Goal: Task Accomplishment & Management: Manage account settings

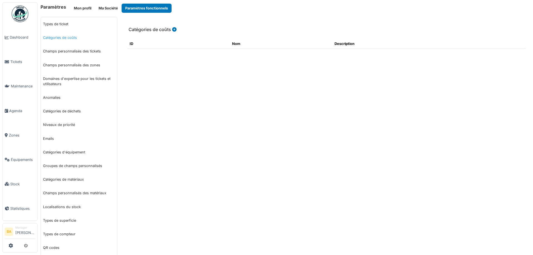
click at [67, 38] on link "Catégories de coûts" at bounding box center [79, 38] width 76 height 14
click at [100, 7] on button "Ma Société" at bounding box center [108, 8] width 27 height 9
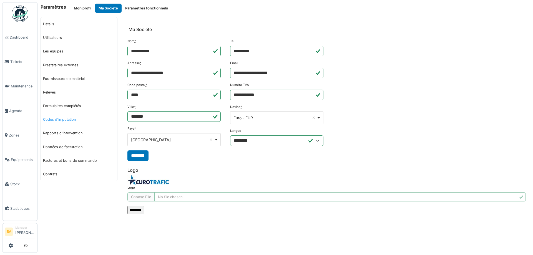
click at [65, 121] on link "Codes d'imputation" at bounding box center [79, 120] width 76 height 14
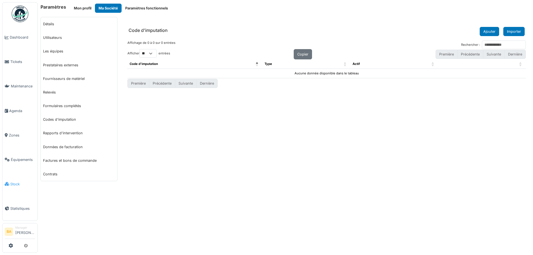
click at [12, 182] on span "Stock" at bounding box center [22, 184] width 25 height 5
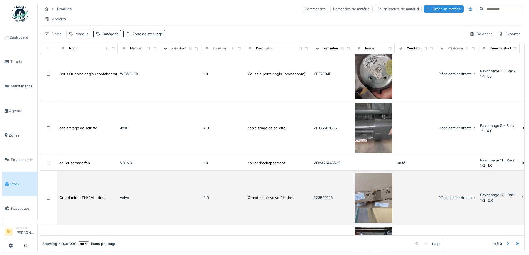
scroll to position [278, 0]
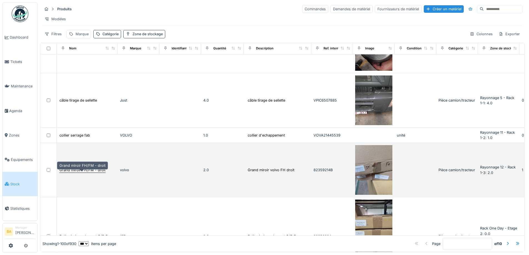
click at [84, 173] on div "Grand miroir FH/FM - droit" at bounding box center [82, 169] width 46 height 5
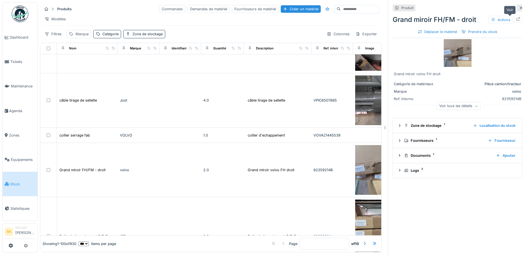
click at [516, 18] on icon at bounding box center [518, 19] width 4 height 4
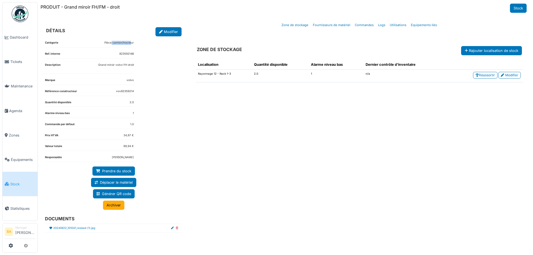
drag, startPoint x: 113, startPoint y: 44, endPoint x: 130, endPoint y: 43, distance: 17.2
click at [132, 44] on dd "Pièce camion/tracteur" at bounding box center [118, 43] width 29 height 4
click at [119, 43] on dd "Pièce camion/tracteur" at bounding box center [118, 43] width 29 height 4
drag, startPoint x: 105, startPoint y: 42, endPoint x: 136, endPoint y: 42, distance: 30.5
click at [136, 42] on div "Catégorie Pièce camion/tracteur Ref. interne 82359214B Description Grand miroir…" at bounding box center [114, 140] width 147 height 209
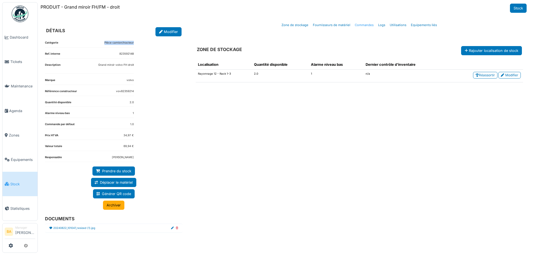
click at [358, 26] on link "Commandes" at bounding box center [364, 25] width 23 height 13
select select "***"
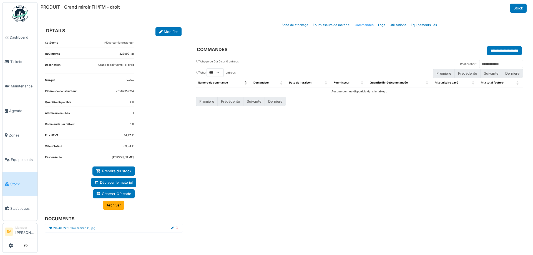
click at [370, 25] on link "Commandes" at bounding box center [364, 25] width 23 height 13
select select "***"
click at [319, 26] on link "Fournisseurs de matériel" at bounding box center [332, 25] width 42 height 13
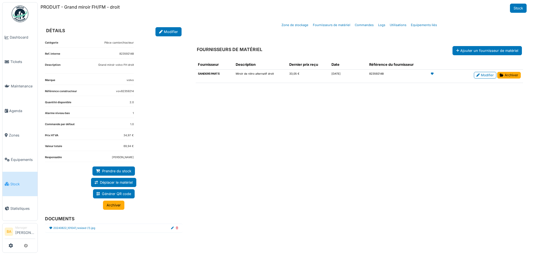
drag, startPoint x: 287, startPoint y: 73, endPoint x: 299, endPoint y: 74, distance: 12.3
click at [299, 74] on td "33,05 €" at bounding box center [308, 76] width 42 height 13
drag, startPoint x: 372, startPoint y: 72, endPoint x: 362, endPoint y: 72, distance: 10.3
click at [362, 72] on tr "SANDERS PARTS Miroir de rétro alternatif droit 33,05 € 23/06/2025 82359214B Mod…" at bounding box center [359, 76] width 327 height 13
drag, startPoint x: 133, startPoint y: 136, endPoint x: 119, endPoint y: 134, distance: 14.3
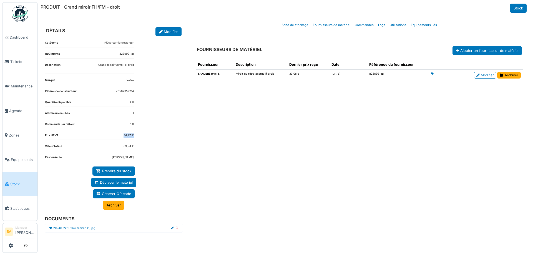
click at [119, 134] on dl "Prix HTVA 34,97 €" at bounding box center [89, 137] width 89 height 7
click at [11, 182] on span "Stock" at bounding box center [22, 184] width 25 height 5
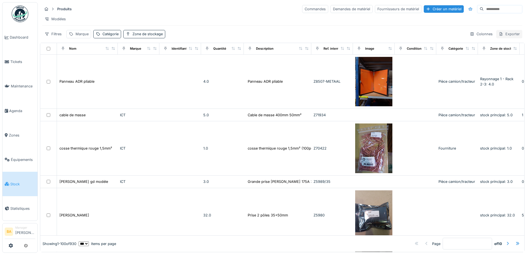
click at [501, 38] on div "Exporter" at bounding box center [509, 34] width 26 height 8
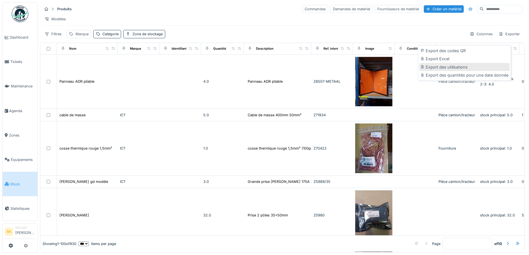
click at [454, 67] on div "Export des utilisations" at bounding box center [464, 67] width 90 height 8
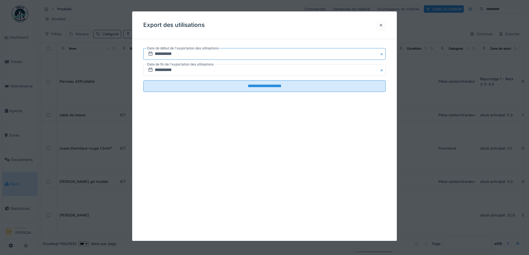
click at [279, 58] on input "**********" at bounding box center [264, 54] width 242 height 12
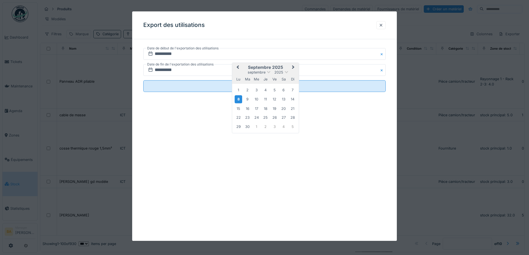
click at [238, 68] on span "Previous Month" at bounding box center [238, 67] width 0 height 7
click at [275, 89] on div "1" at bounding box center [274, 89] width 7 height 7
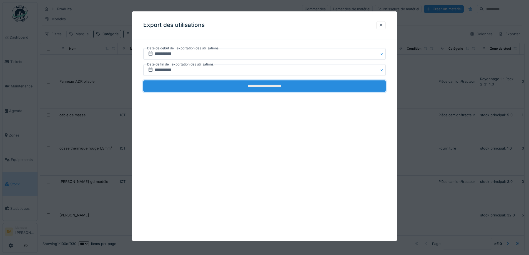
click at [265, 85] on input "**********" at bounding box center [264, 86] width 242 height 12
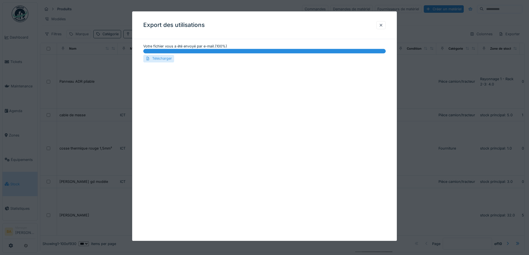
click at [158, 58] on div "Télécharger" at bounding box center [158, 58] width 31 height 7
click at [382, 25] on div at bounding box center [381, 24] width 4 height 5
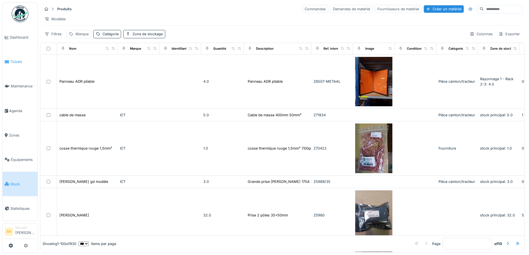
click at [17, 60] on span "Tickets" at bounding box center [22, 61] width 25 height 5
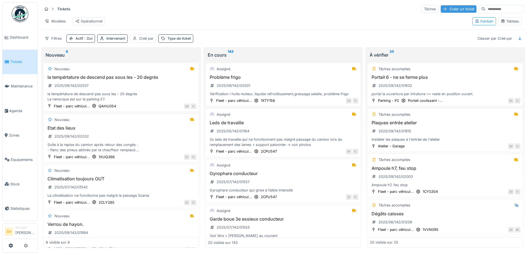
click at [441, 10] on div "Créer un ticket" at bounding box center [459, 8] width 36 height 7
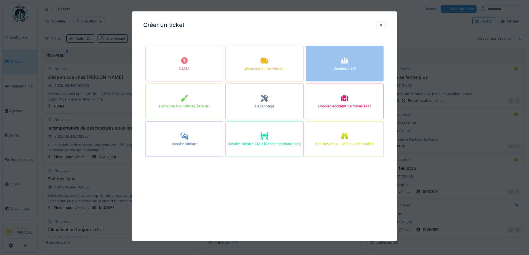
click at [344, 66] on div "Demande EPI" at bounding box center [344, 68] width 22 height 5
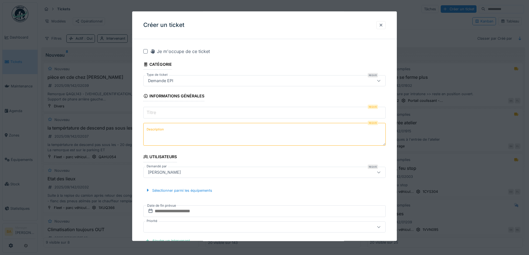
click at [156, 132] on label "Description" at bounding box center [154, 129] width 19 height 7
click at [156, 132] on textarea "Description" at bounding box center [264, 134] width 242 height 23
click at [163, 171] on div "[PERSON_NAME]" at bounding box center [164, 172] width 37 height 6
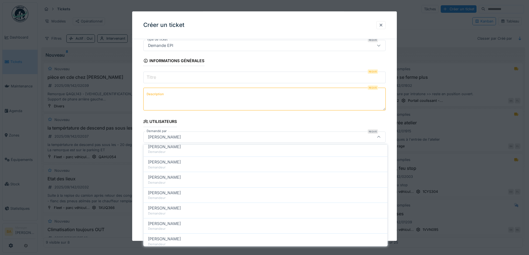
scroll to position [167, 0]
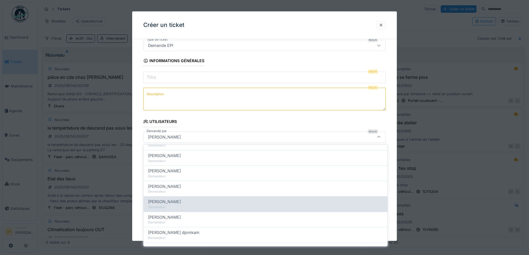
click at [173, 201] on span "Axel Rouffiange" at bounding box center [164, 202] width 33 height 6
type input "*****"
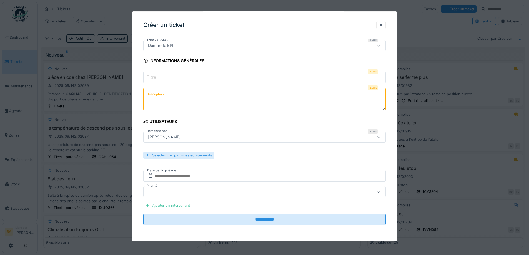
scroll to position [4, 0]
click at [381, 26] on div at bounding box center [381, 24] width 4 height 5
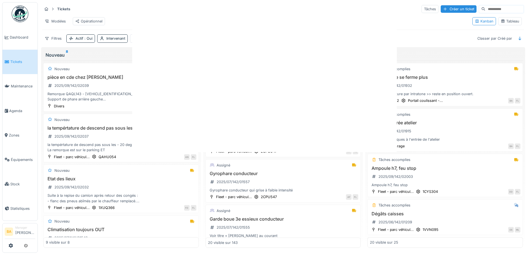
scroll to position [0, 0]
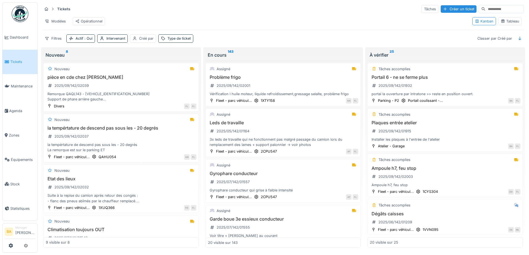
click at [21, 60] on span "Tickets" at bounding box center [22, 61] width 25 height 5
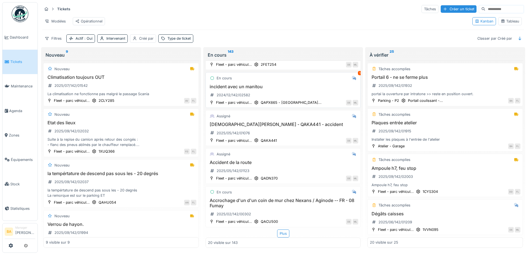
scroll to position [4, 0]
click at [24, 227] on li "Manager Bruno Alessandri" at bounding box center [25, 232] width 20 height 12
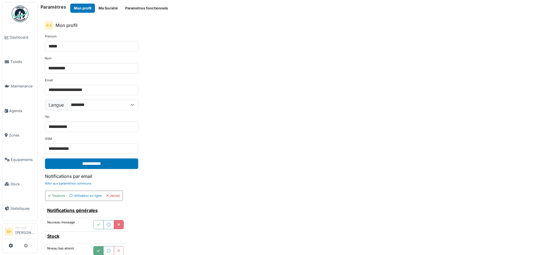
click at [138, 7] on button "Paramètres fonctionnels" at bounding box center [147, 8] width 50 height 9
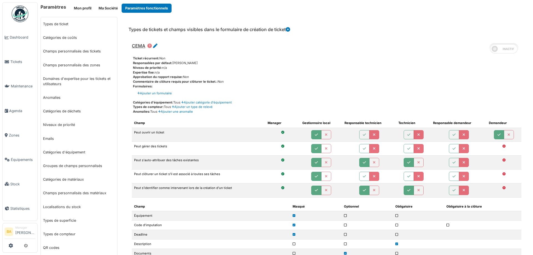
scroll to position [139, 0]
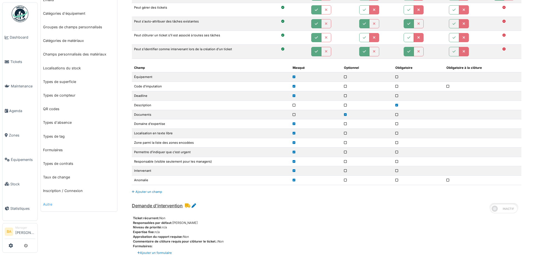
click at [48, 207] on link "Autre" at bounding box center [79, 205] width 76 height 14
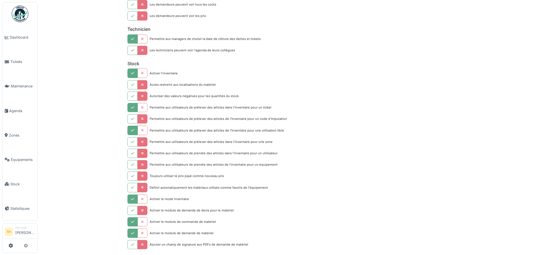
scroll to position [638, 0]
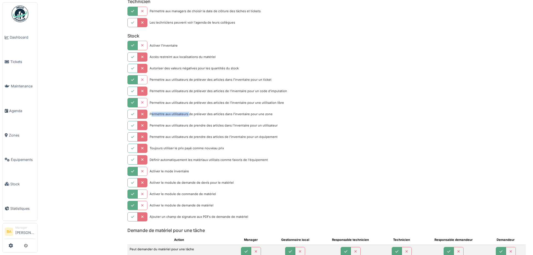
drag, startPoint x: 187, startPoint y: 115, endPoint x: 150, endPoint y: 115, distance: 36.9
click at [150, 115] on div "Permettre aux utilisateurs de prélever des articles dans l'inventaire pour une …" at bounding box center [211, 114] width 123 height 5
click at [164, 115] on div "Permettre aux utilisateurs de prélever des articles dans l'inventaire pour une …" at bounding box center [211, 114] width 123 height 5
click at [132, 90] on icon "button" at bounding box center [132, 92] width 3 height 4
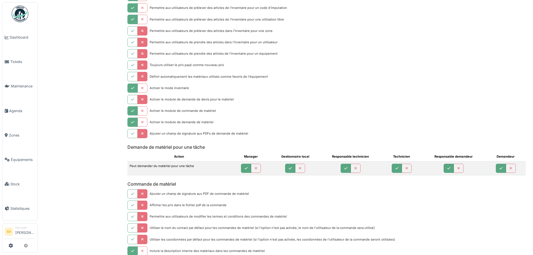
scroll to position [666, 0]
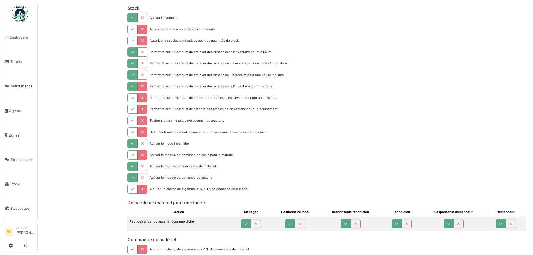
click at [133, 88] on icon "button" at bounding box center [132, 87] width 3 height 4
click at [133, 96] on icon "button" at bounding box center [132, 98] width 3 height 4
click at [129, 109] on button "button" at bounding box center [132, 109] width 10 height 9
drag, startPoint x: 187, startPoint y: 87, endPoint x: 165, endPoint y: 86, distance: 22.2
click at [165, 86] on div "Permettre aux utilisateurs de prélever des articles dans l'inventaire pour une …" at bounding box center [211, 86] width 123 height 5
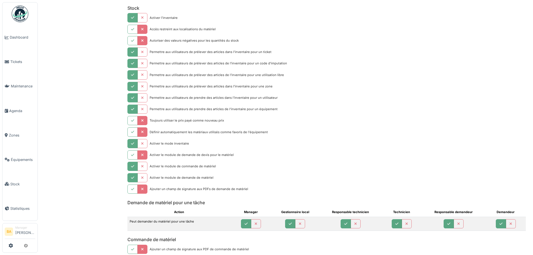
click at [99, 78] on div "Types de ticket Catégories de coûts Champs personnalisés des tickets Champs per…" at bounding box center [79, 55] width 82 height 1409
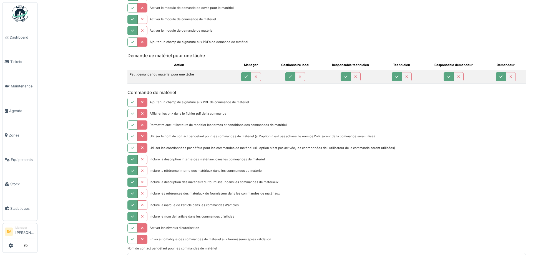
scroll to position [841, 0]
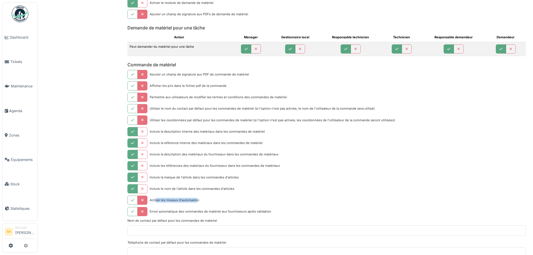
drag, startPoint x: 197, startPoint y: 200, endPoint x: 154, endPoint y: 200, distance: 42.2
click at [154, 200] on div "Activer les niveaux d'autorisation" at bounding box center [175, 200] width 50 height 5
click at [196, 202] on div "Activer les niveaux d'autorisation" at bounding box center [175, 200] width 50 height 5
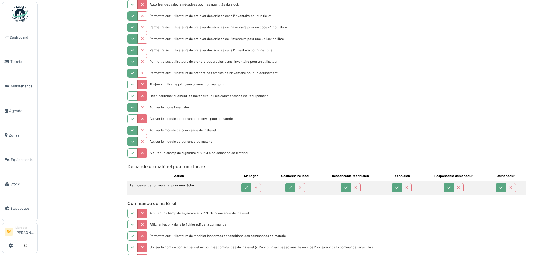
scroll to position [563, 0]
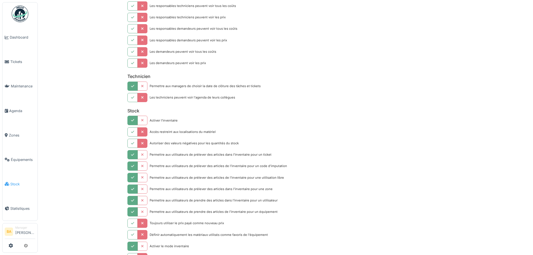
click at [14, 182] on span "Stock" at bounding box center [22, 184] width 25 height 5
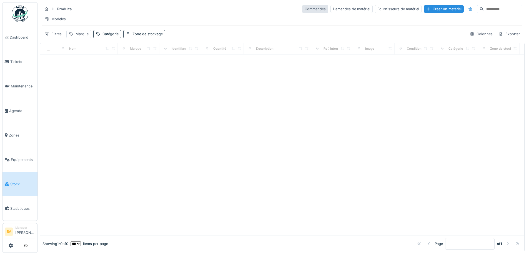
click at [302, 11] on div "Commandes" at bounding box center [315, 9] width 26 height 8
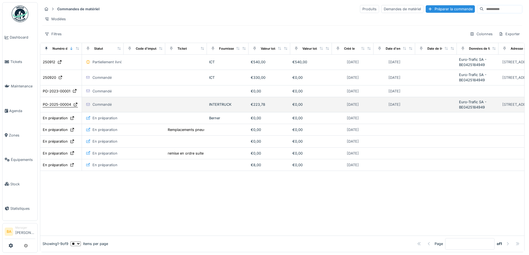
click at [57, 107] on div "PO-2025-00004" at bounding box center [57, 104] width 28 height 5
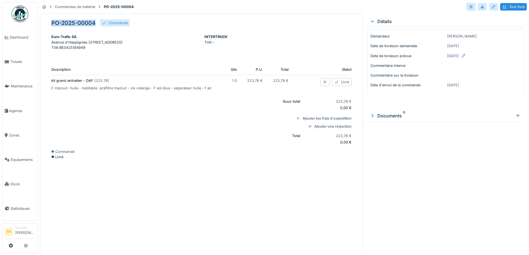
drag, startPoint x: 97, startPoint y: 22, endPoint x: 48, endPoint y: 24, distance: 49.2
click at [48, 24] on div "PO-2025-00004 Commandé Euro-Trafic SA [GEOGRAPHIC_DATA] 8 Heppignies, 6220, BE …" at bounding box center [201, 134] width 323 height 240
click at [491, 7] on div at bounding box center [493, 6] width 4 height 5
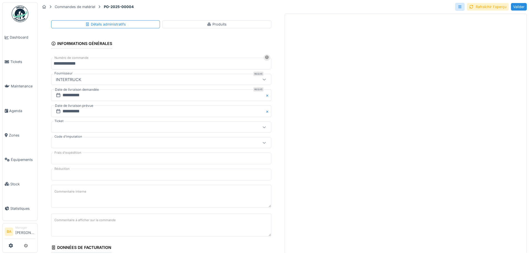
scroll to position [28, 0]
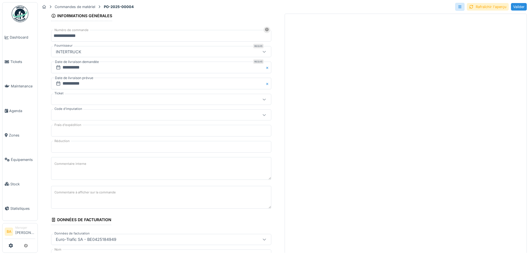
click at [262, 114] on icon at bounding box center [264, 115] width 4 height 4
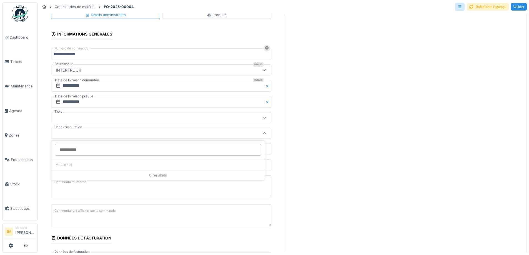
click at [262, 116] on icon at bounding box center [264, 118] width 4 height 4
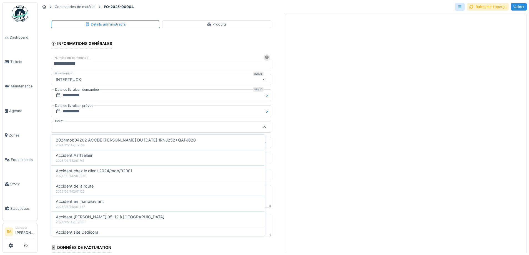
scroll to position [0, 0]
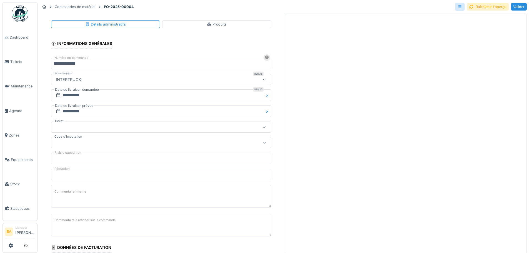
click at [47, 126] on div "**********" at bounding box center [161, 239] width 242 height 442
click at [262, 126] on icon at bounding box center [264, 127] width 4 height 4
click at [42, 130] on div "**********" at bounding box center [161, 239] width 242 height 442
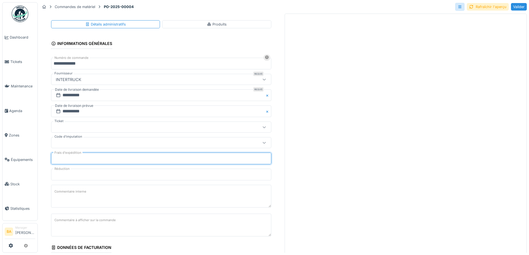
drag, startPoint x: 78, startPoint y: 158, endPoint x: 47, endPoint y: 155, distance: 31.3
click at [47, 155] on div "**********" at bounding box center [161, 239] width 242 height 442
click at [64, 161] on input "***" at bounding box center [161, 159] width 220 height 12
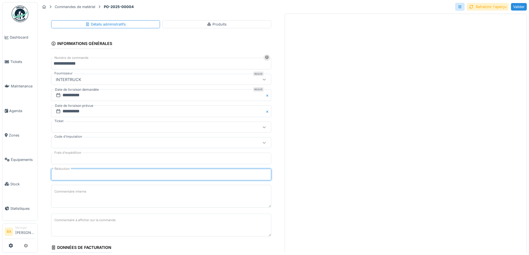
drag, startPoint x: 66, startPoint y: 176, endPoint x: 48, endPoint y: 174, distance: 17.9
click at [48, 174] on div "**********" at bounding box center [161, 239] width 242 height 442
click at [61, 173] on input "***" at bounding box center [161, 175] width 220 height 12
click at [213, 24] on div "Produits" at bounding box center [217, 24] width 20 height 5
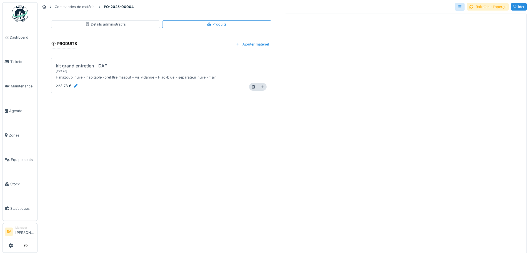
click at [103, 24] on div "Détails administratifs" at bounding box center [105, 24] width 41 height 5
